Goal: Navigation & Orientation: Understand site structure

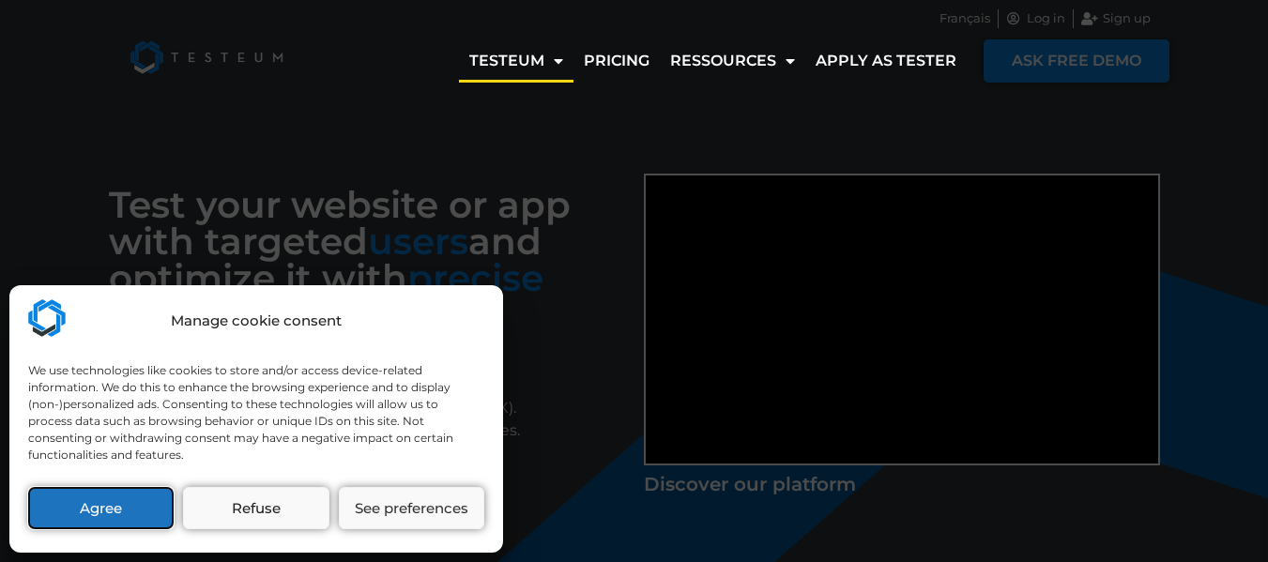
click at [110, 498] on button "Agree" at bounding box center [101, 508] width 146 height 42
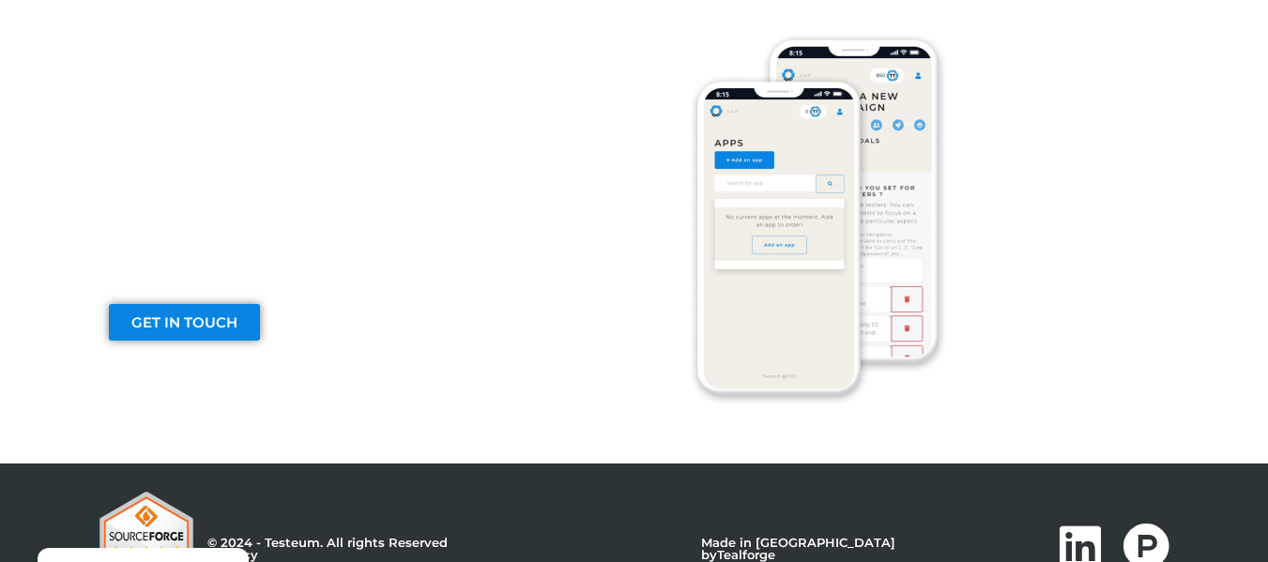
scroll to position [3269, 0]
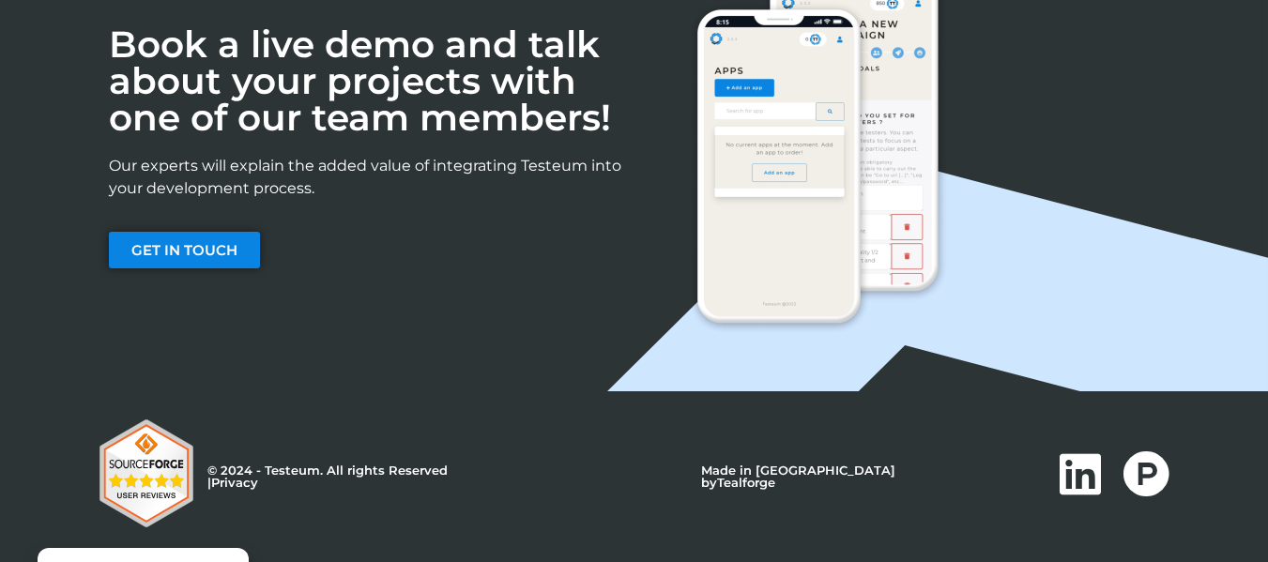
click at [785, 480] on p "Made in [GEOGRAPHIC_DATA] by Tealforge" at bounding box center [828, 477] width 254 height 24
drag, startPoint x: 785, startPoint y: 480, endPoint x: 814, endPoint y: 480, distance: 29.1
click at [814, 480] on p "Made in [GEOGRAPHIC_DATA] by Tealforge" at bounding box center [828, 477] width 254 height 24
copy p "[GEOGRAPHIC_DATA]"
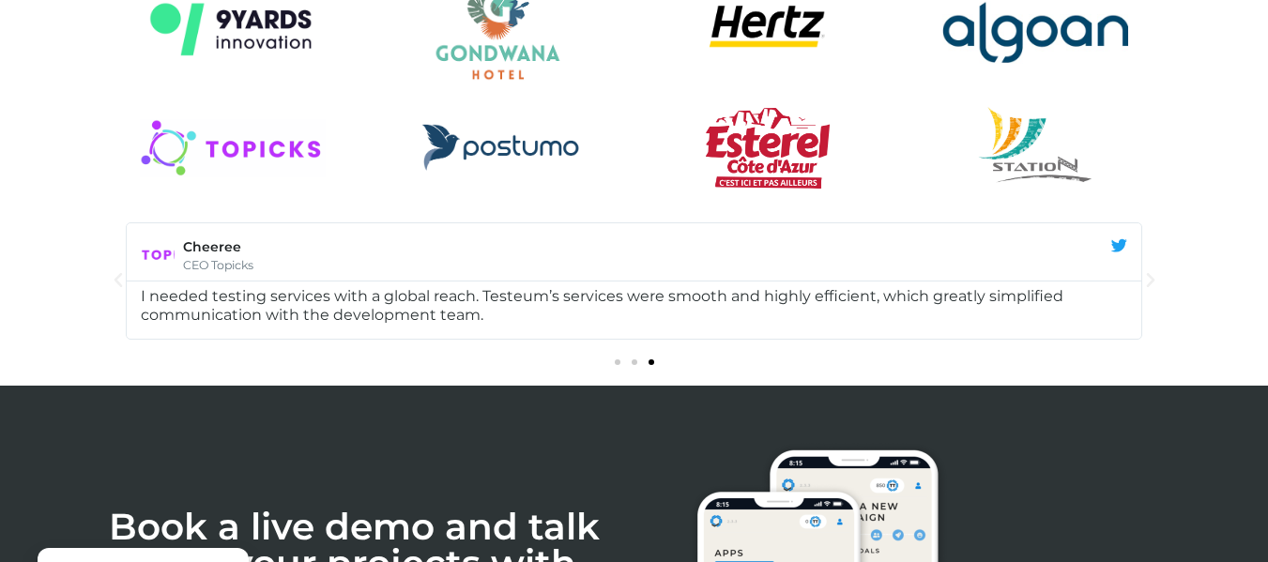
scroll to position [2893, 0]
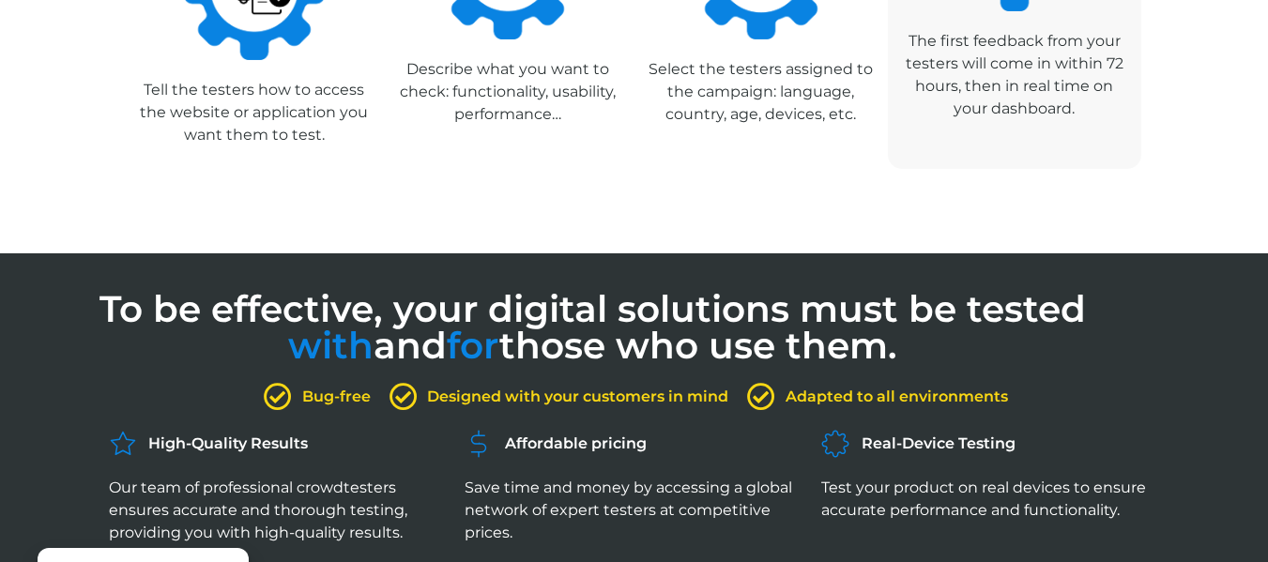
drag, startPoint x: 1081, startPoint y: 374, endPoint x: 1088, endPoint y: 169, distance: 204.8
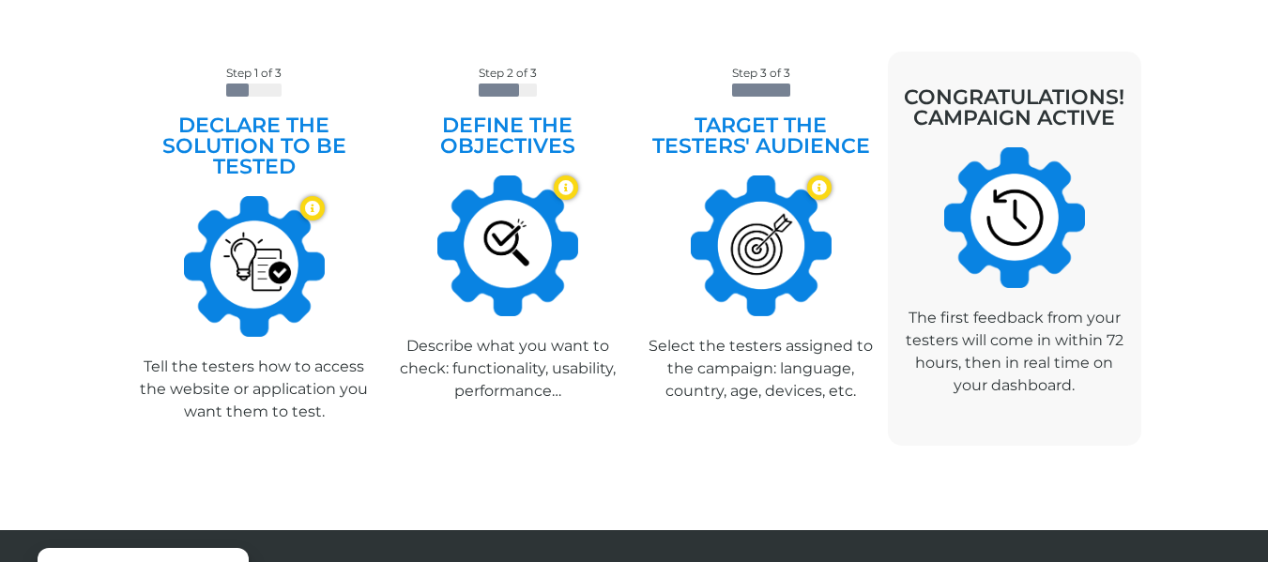
scroll to position [1040, 0]
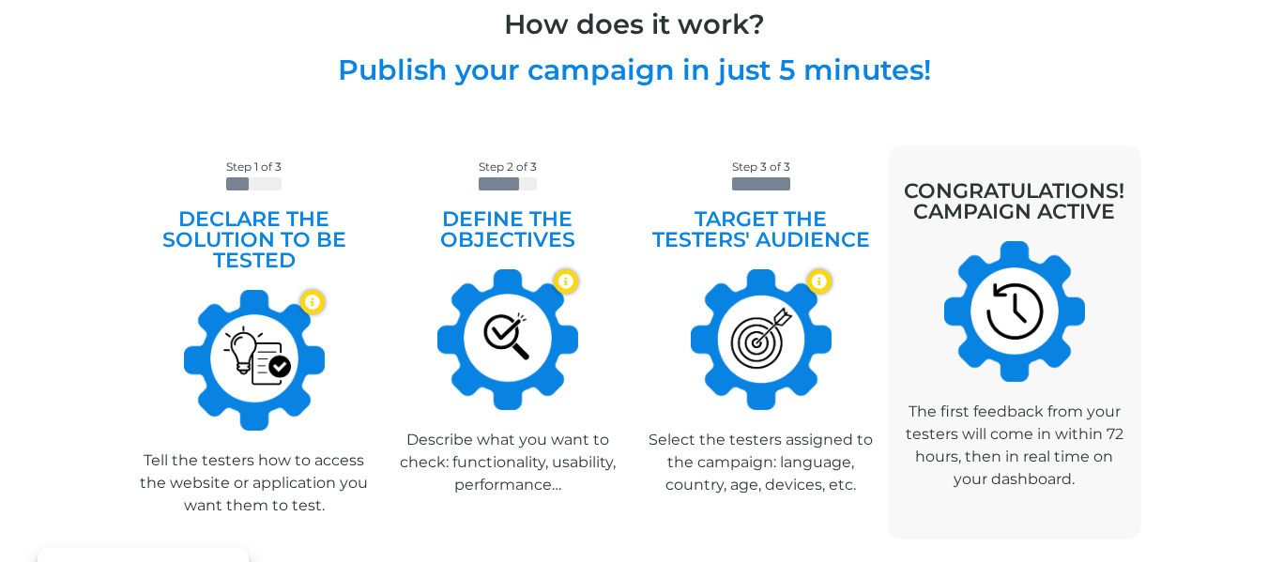
click at [413, 78] on h2 "Publish your campaign in just 5 minutes!" at bounding box center [635, 70] width 1070 height 28
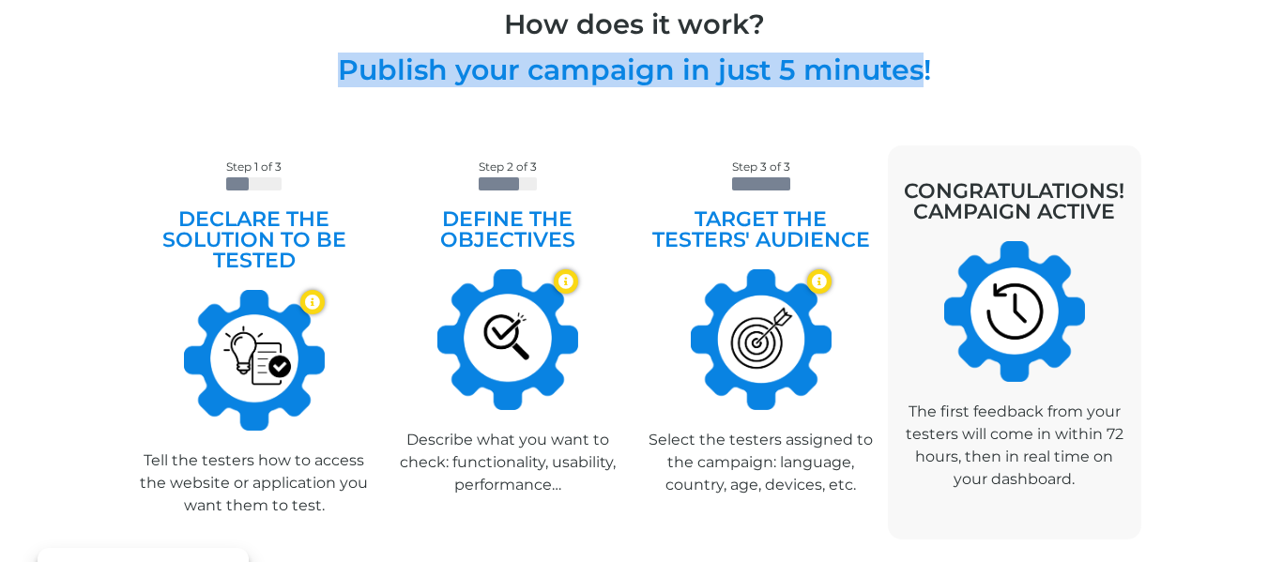
drag, startPoint x: 413, startPoint y: 78, endPoint x: 863, endPoint y: 87, distance: 449.8
click at [841, 83] on h2 "Publish your campaign in just 5 minutes!" at bounding box center [635, 70] width 1070 height 28
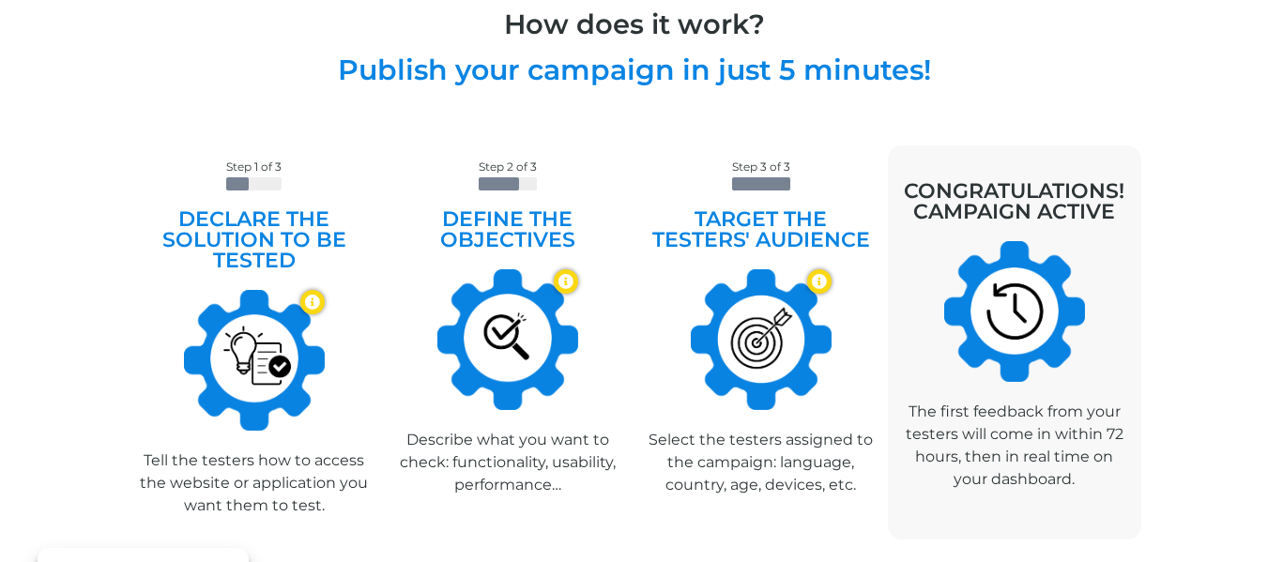
click at [1078, 87] on div "How does it work? Publish your campaign in just 5 minutes!" at bounding box center [635, 17] width 1070 height 153
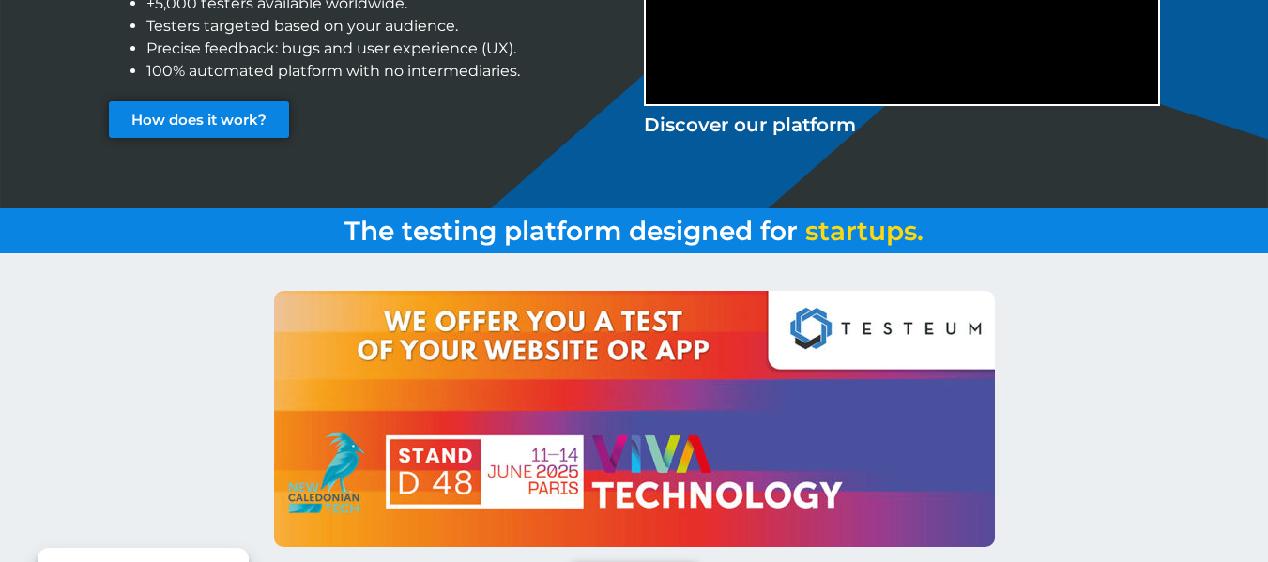
scroll to position [376, 0]
